Goal: Check status

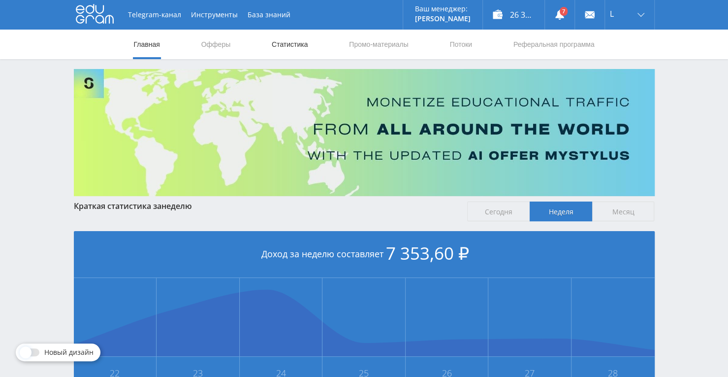
click at [294, 47] on link "Статистика" at bounding box center [290, 45] width 38 height 30
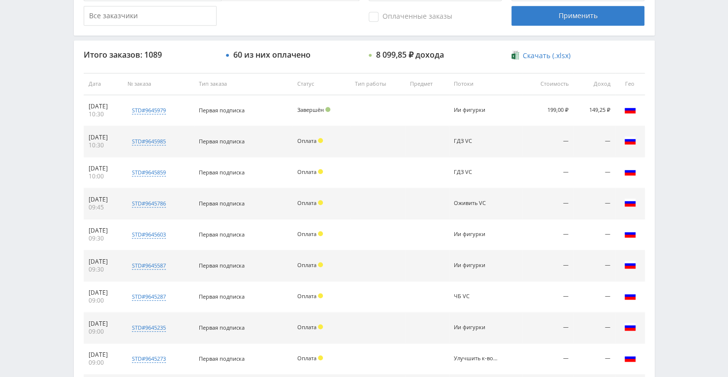
scroll to position [372, 0]
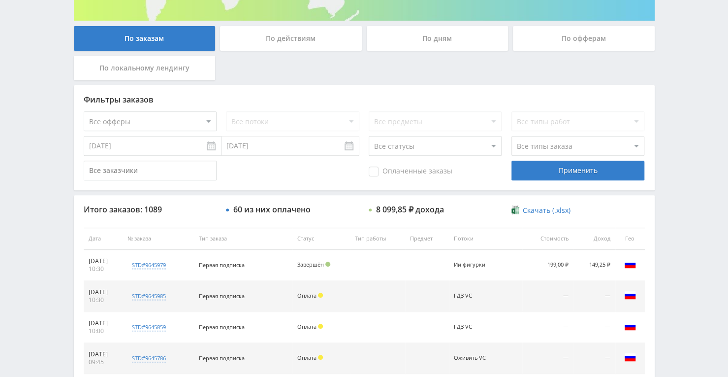
click at [395, 38] on div "По дням" at bounding box center [438, 38] width 142 height 25
click at [0, 0] on input "По дням" at bounding box center [0, 0] width 0 height 0
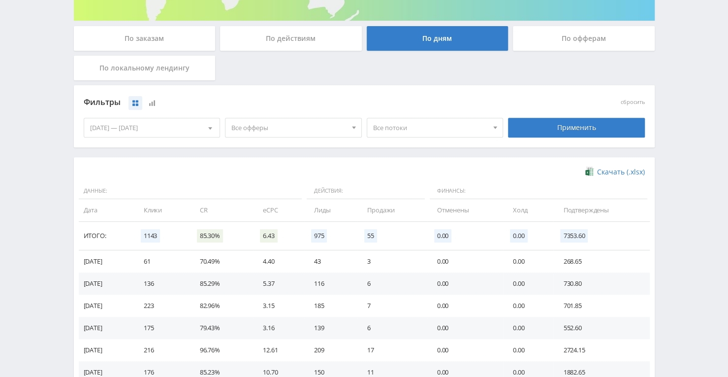
scroll to position [225, 0]
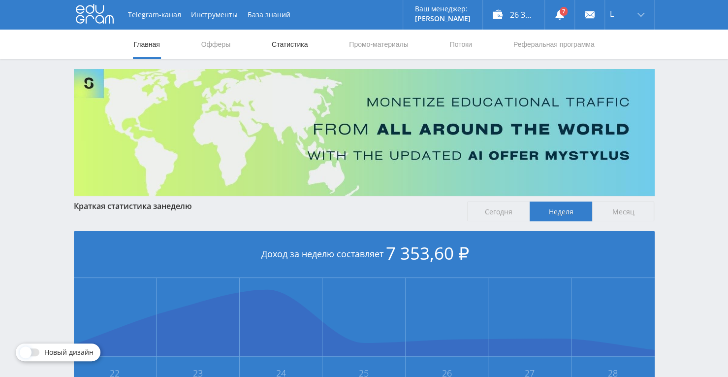
click at [303, 42] on link "Статистика" at bounding box center [290, 45] width 38 height 30
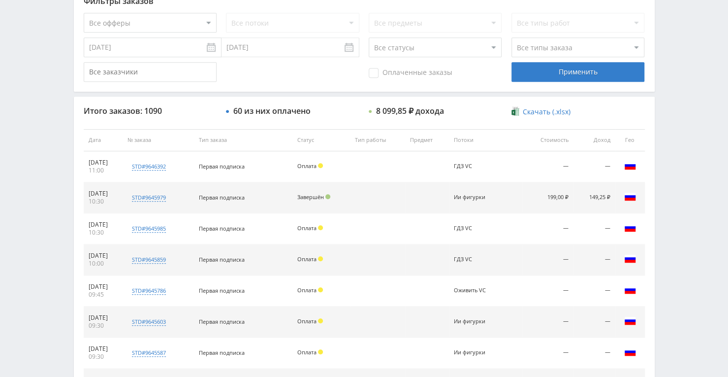
scroll to position [323, 0]
